Goal: Information Seeking & Learning: Learn about a topic

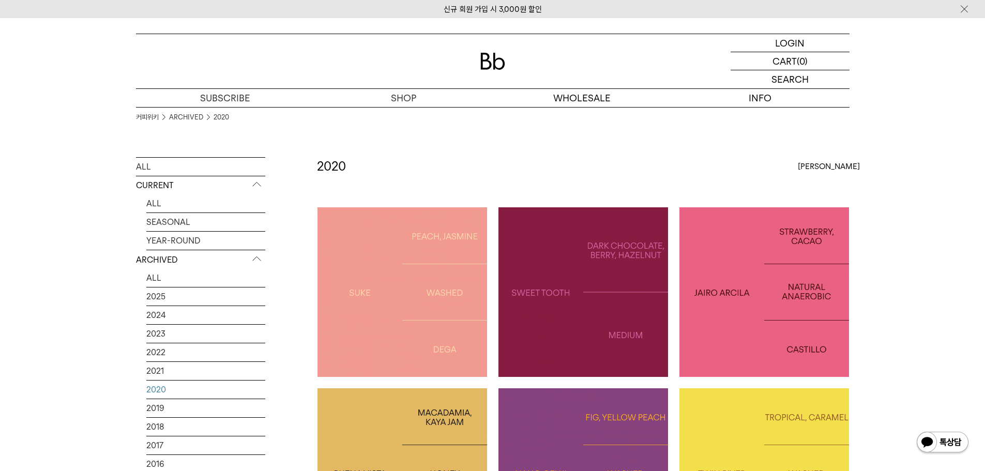
click at [785, 289] on img at bounding box center [765, 292] width 170 height 170
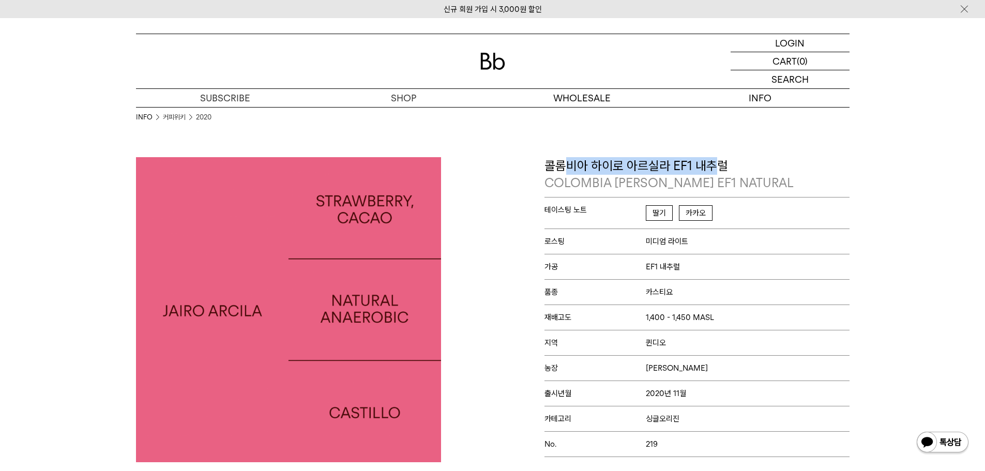
drag, startPoint x: 567, startPoint y: 163, endPoint x: 713, endPoint y: 168, distance: 146.4
click at [713, 168] on p "콜롬비아 하이로 아르실라 EF1 내추럴 [GEOGRAPHIC_DATA] JAIRO ARCILA EF1 NATURAL" at bounding box center [697, 174] width 305 height 35
click at [744, 175] on p "COLOMBIA [PERSON_NAME] EF1 NATURAL" at bounding box center [697, 183] width 305 height 18
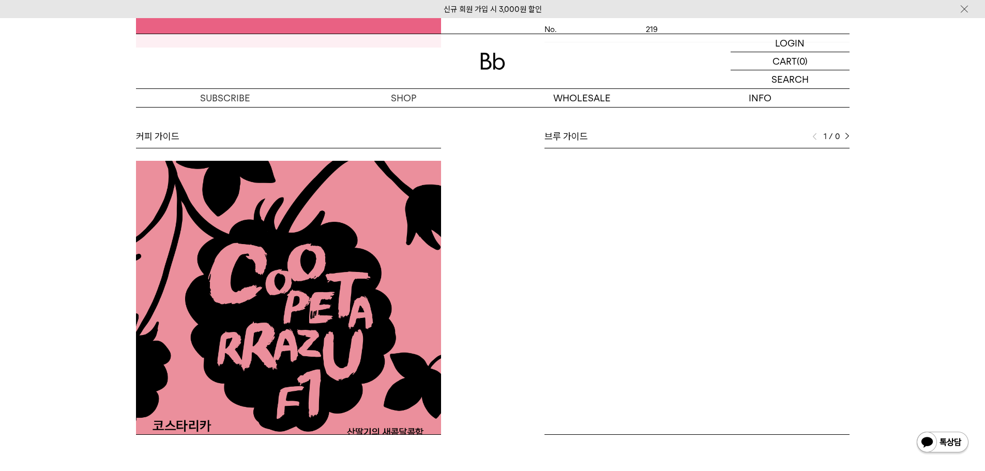
scroll to position [517, 0]
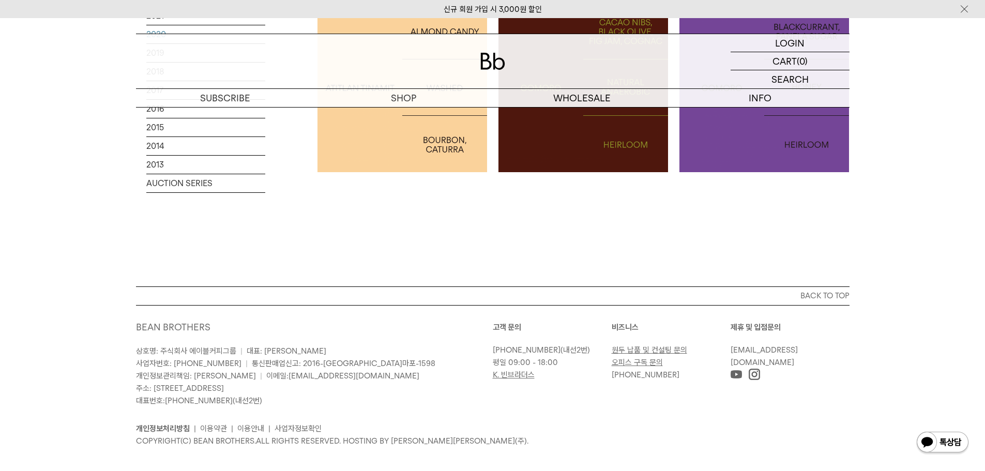
scroll to position [579, 0]
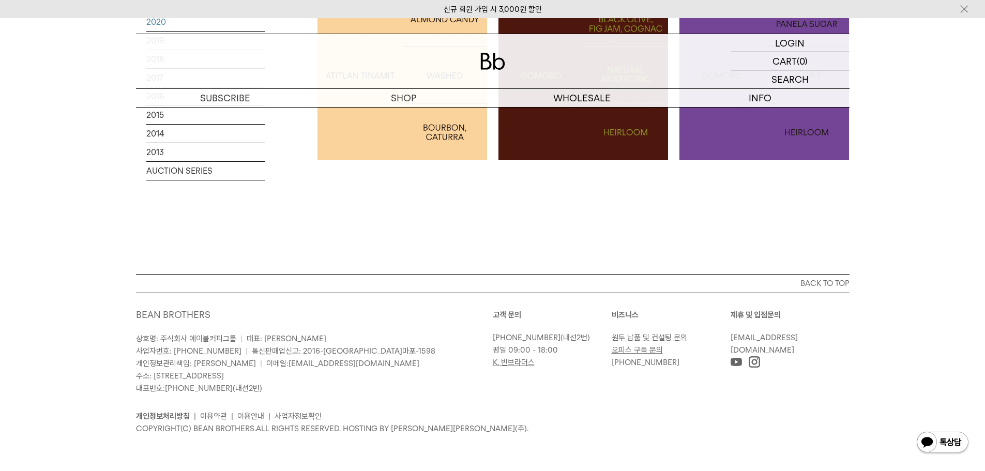
click at [618, 130] on img at bounding box center [584, 75] width 170 height 170
